Goal: Understand process/instructions: Learn how to perform a task or action

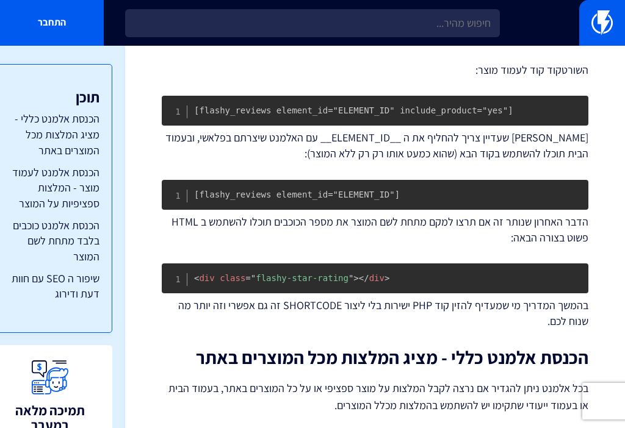
scroll to position [1041, 0]
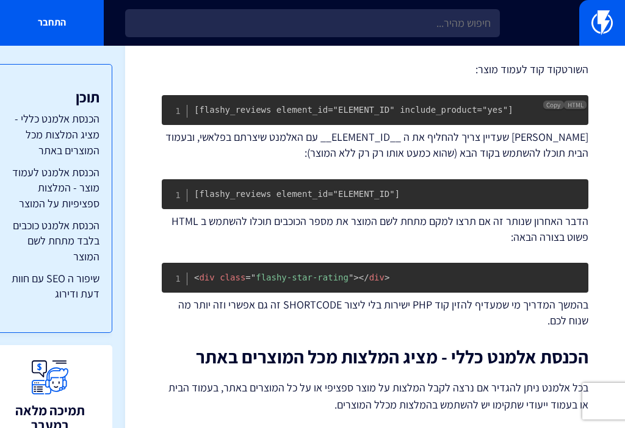
click at [378, 106] on code "[flashy_reviews element_id="ELEMENT_ID" include_product="yes"]" at bounding box center [353, 110] width 319 height 10
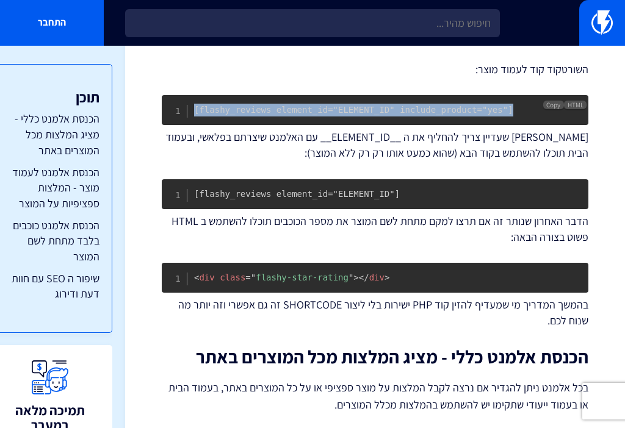
click at [378, 106] on code "[flashy_reviews element_id="ELEMENT_ID" include_product="yes"]" at bounding box center [353, 110] width 319 height 10
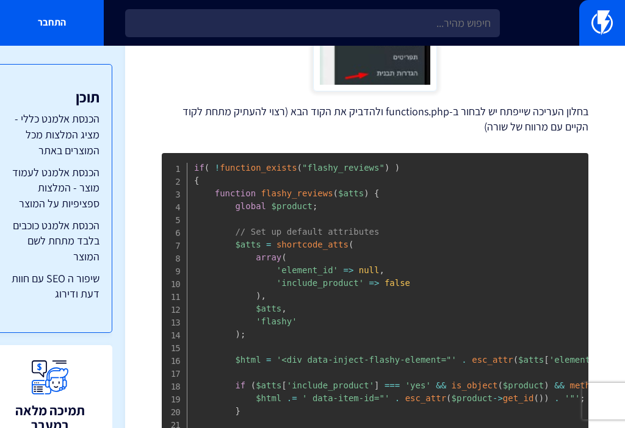
scroll to position [551, 0]
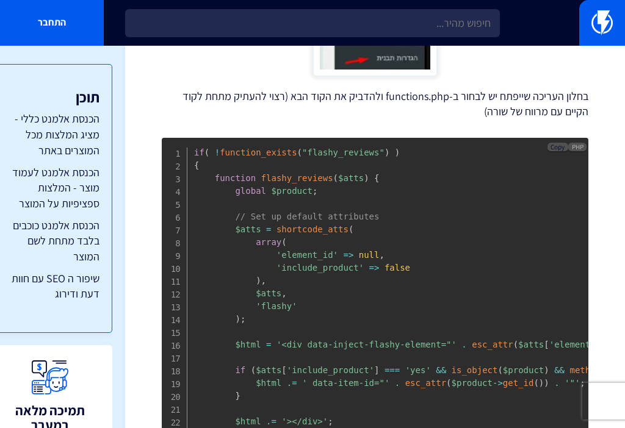
click at [556, 146] on span "Copy" at bounding box center [557, 147] width 14 height 9
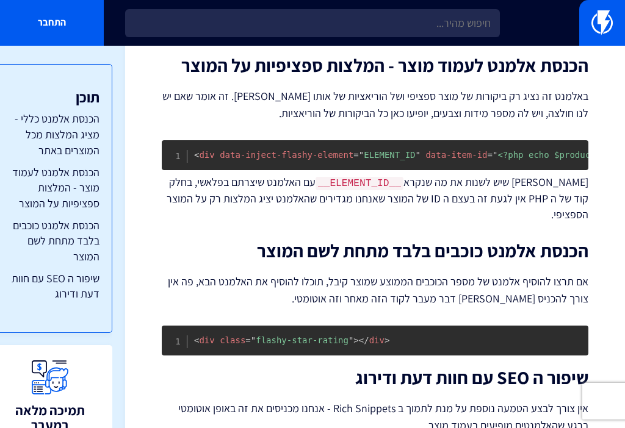
scroll to position [1730, 0]
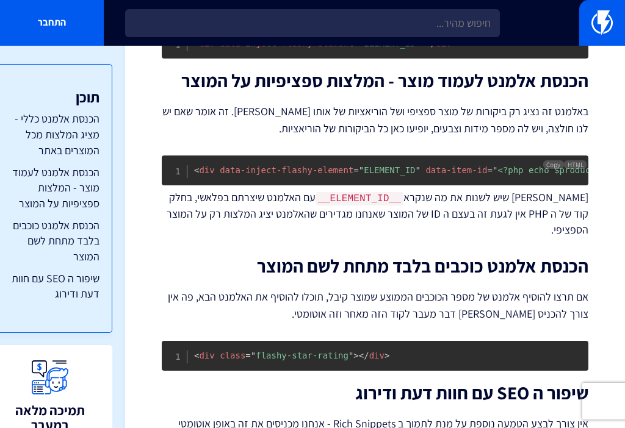
click at [286, 167] on span "data-inject-flashy-element" at bounding box center [287, 170] width 134 height 10
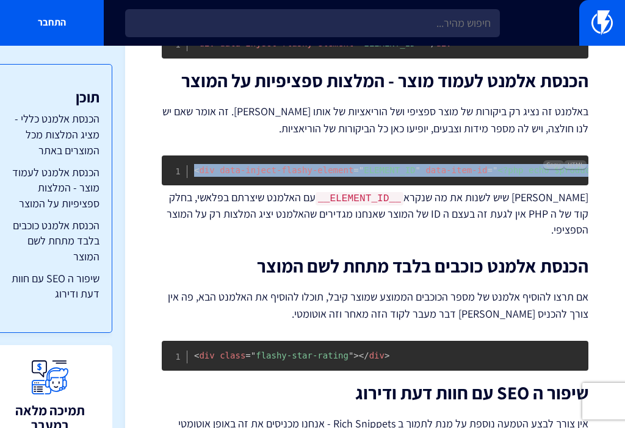
click at [286, 167] on span "data-inject-flashy-element" at bounding box center [287, 170] width 134 height 10
copy code "< div data-inject-flashy-element = " ELEMENT_ID " data-item-id = " <?php echo $…"
click at [279, 171] on span "data-inject-flashy-element" at bounding box center [287, 170] width 134 height 10
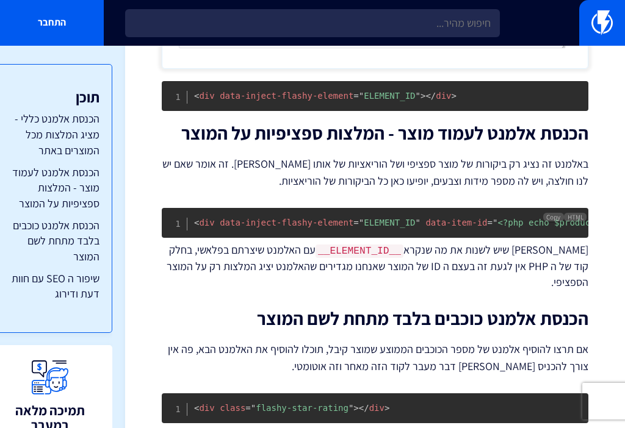
scroll to position [1692, 0]
